Goal: Navigation & Orientation: Find specific page/section

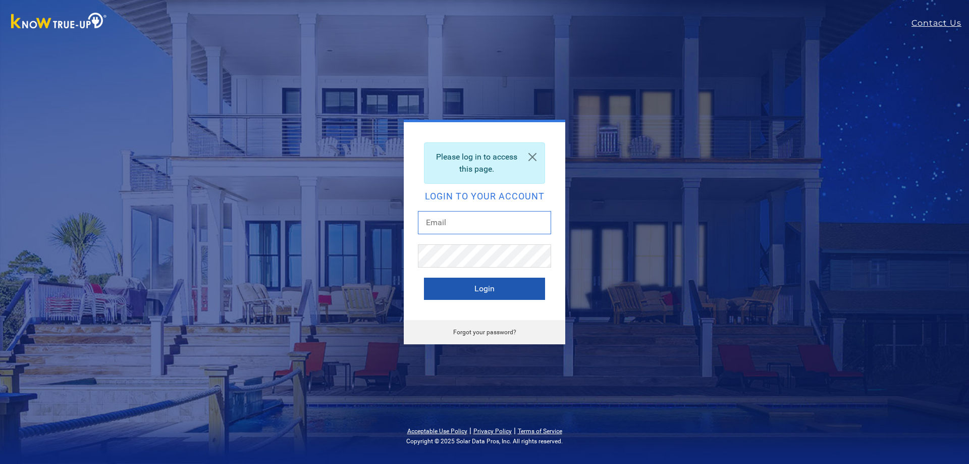
type input "jeffjackson.insurance@gmail.com"
click at [473, 289] on button "Login" at bounding box center [484, 289] width 121 height 22
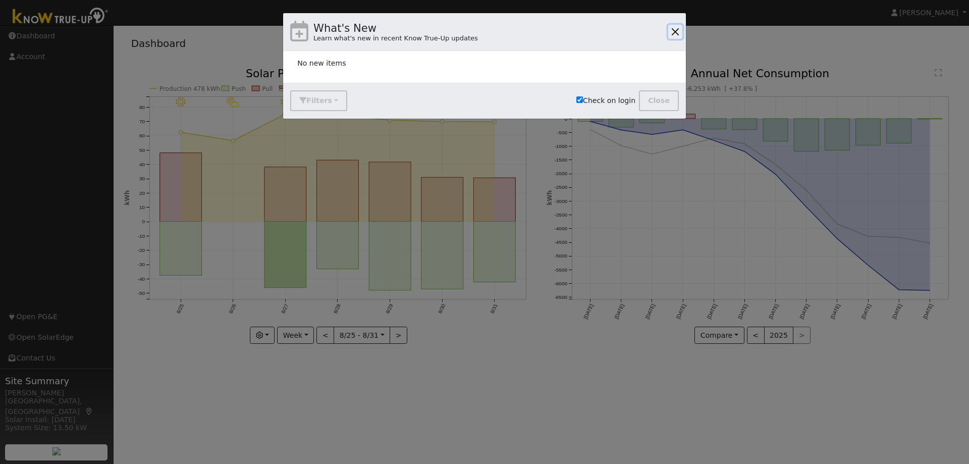
click at [671, 32] on button "button" at bounding box center [675, 32] width 14 height 14
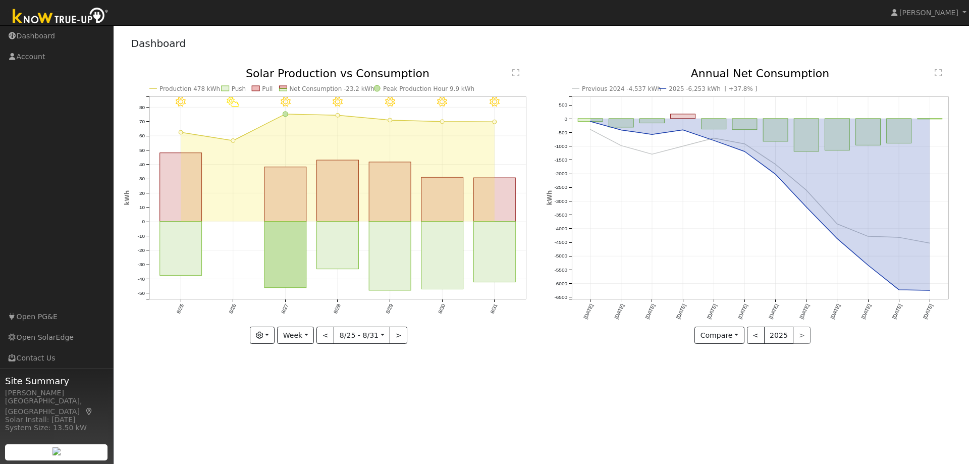
click at [754, 412] on div "User Profile First name Last name Email Email Notifications No Emails No Emails…" at bounding box center [542, 244] width 856 height 439
click at [740, 336] on button "Compare" at bounding box center [720, 335] width 50 height 17
click at [802, 371] on div "User Profile First name Last name Email Email Notifications No Emails No Emails…" at bounding box center [542, 244] width 856 height 439
click at [741, 340] on button "Compare" at bounding box center [720, 335] width 50 height 17
click at [837, 371] on div "User Profile First name Last name Email Email Notifications No Emails No Emails…" at bounding box center [542, 244] width 856 height 439
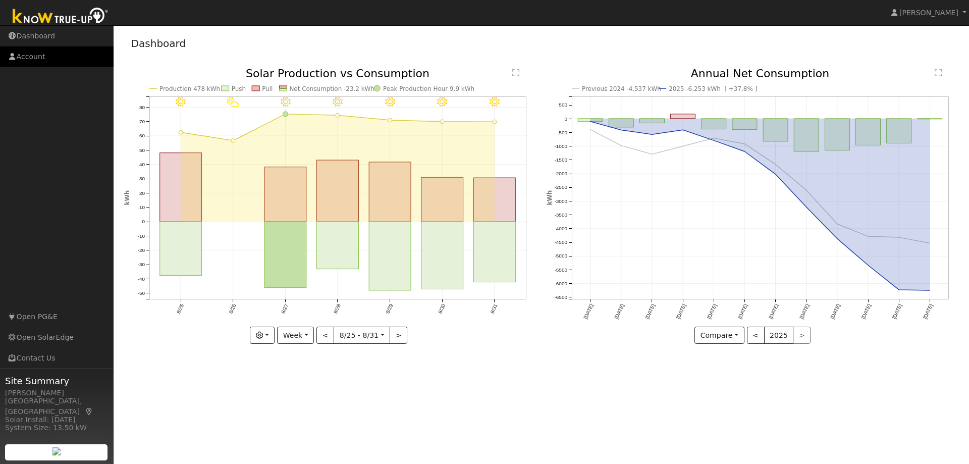
click at [56, 59] on link "Account" at bounding box center [57, 56] width 114 height 21
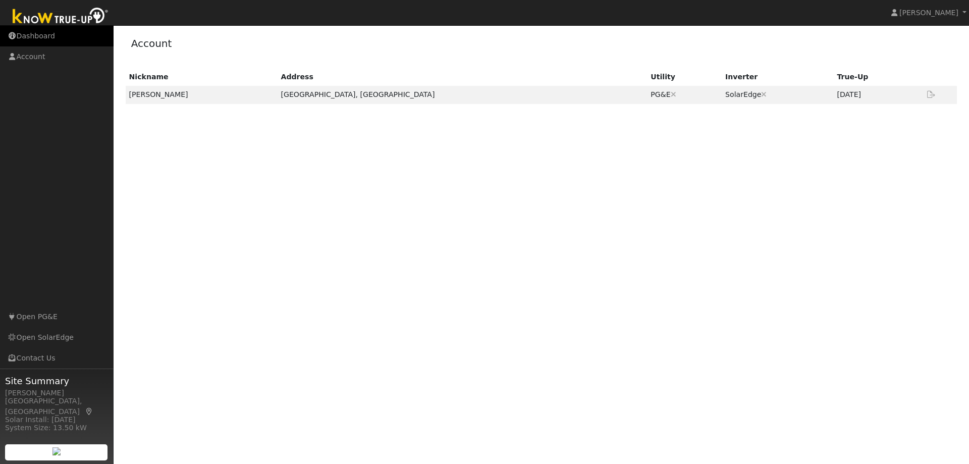
click at [66, 44] on link "Dashboard" at bounding box center [57, 36] width 114 height 21
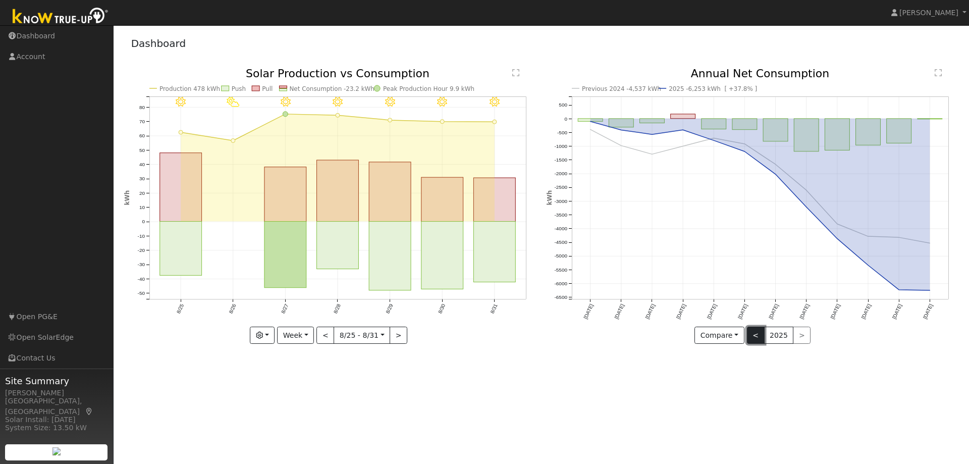
click at [760, 336] on button "<" at bounding box center [756, 335] width 18 height 17
